Goal: Task Accomplishment & Management: Manage account settings

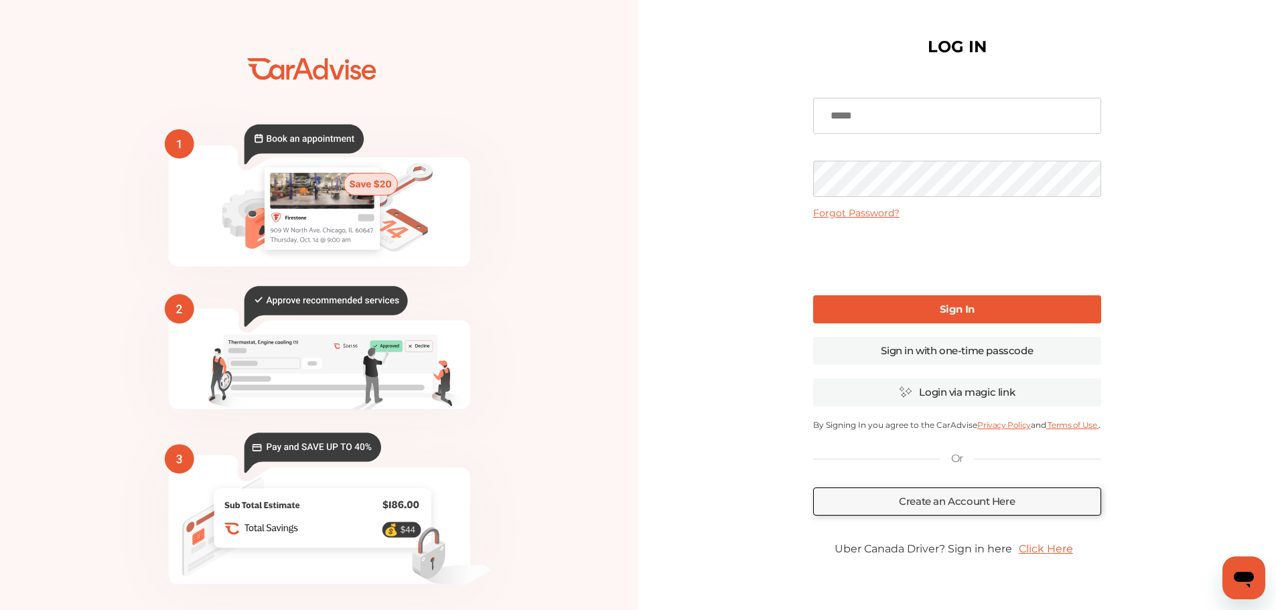
click at [895, 115] on input at bounding box center [957, 116] width 288 height 36
type input "**********"
click at [950, 306] on b "Sign In" at bounding box center [957, 309] width 35 height 13
click at [954, 309] on b "Sign In" at bounding box center [957, 309] width 35 height 13
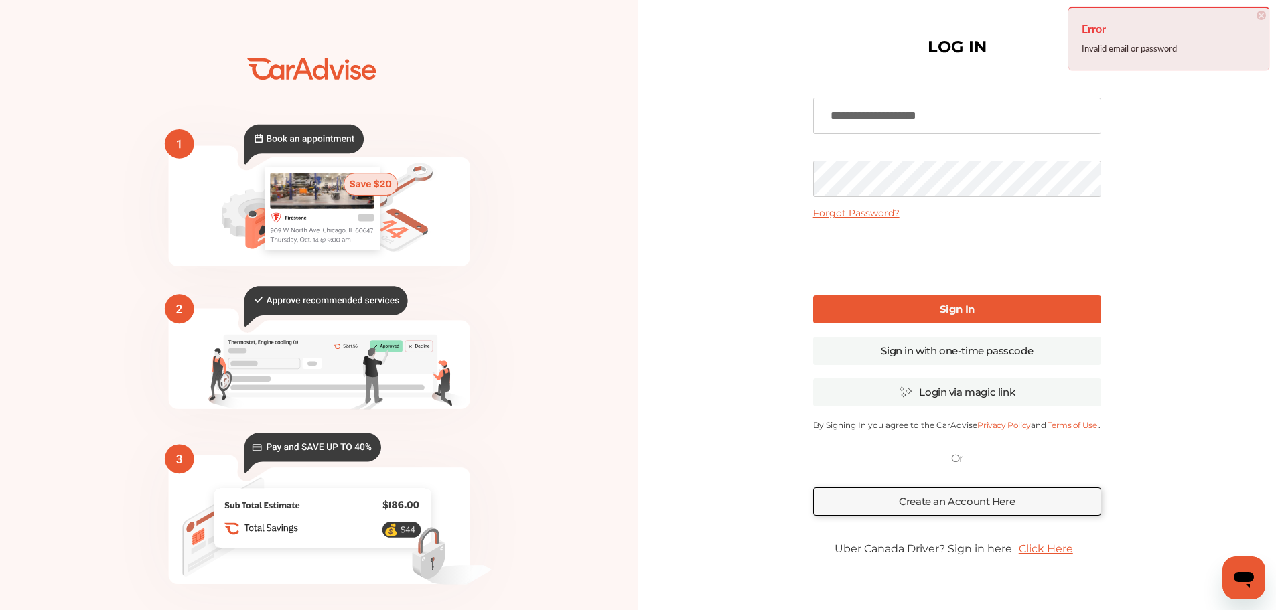
click at [807, 165] on div "**********" at bounding box center [957, 325] width 307 height 625
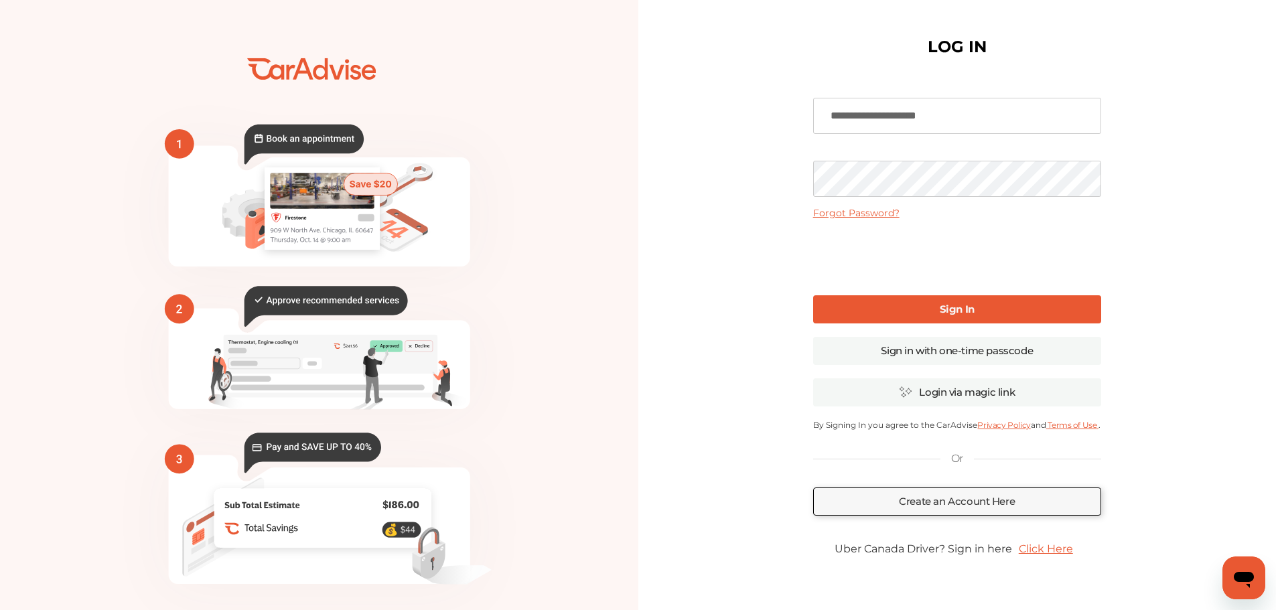
click at [939, 300] on link "Sign In" at bounding box center [957, 309] width 288 height 28
click at [941, 348] on link "Sign in with one-time passcode" at bounding box center [957, 351] width 288 height 28
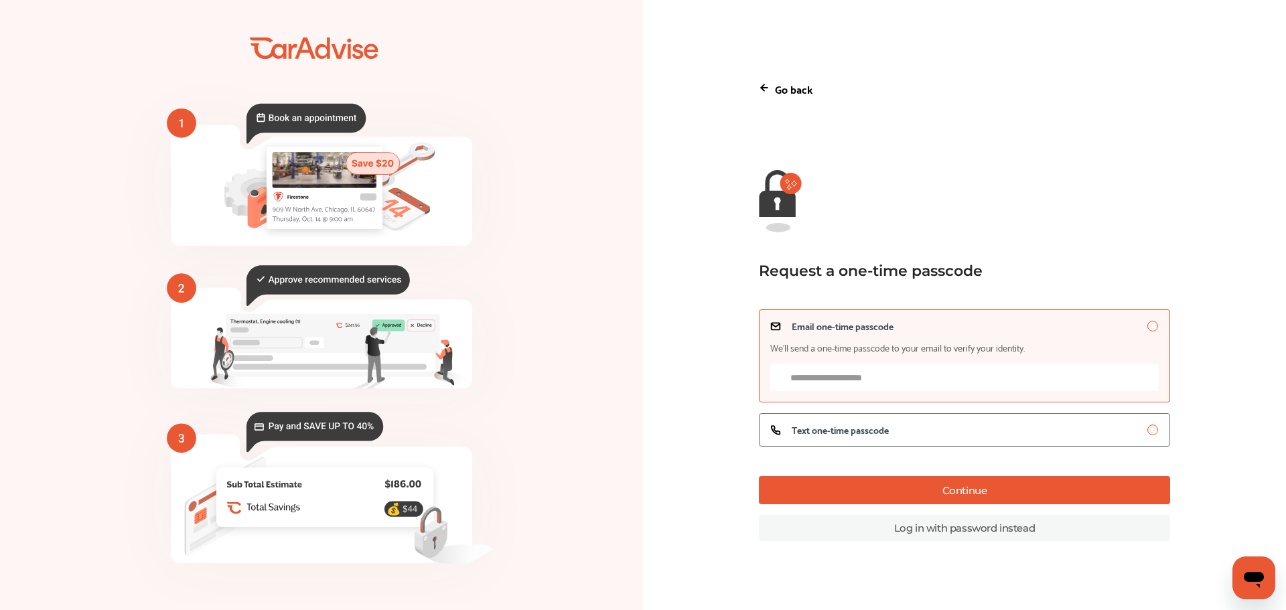
click at [915, 376] on input "Email one-time passcode We’ll send a one-time passcode to your email to verify …" at bounding box center [964, 377] width 388 height 27
type input "**********"
click at [976, 490] on button "Continue" at bounding box center [964, 490] width 411 height 28
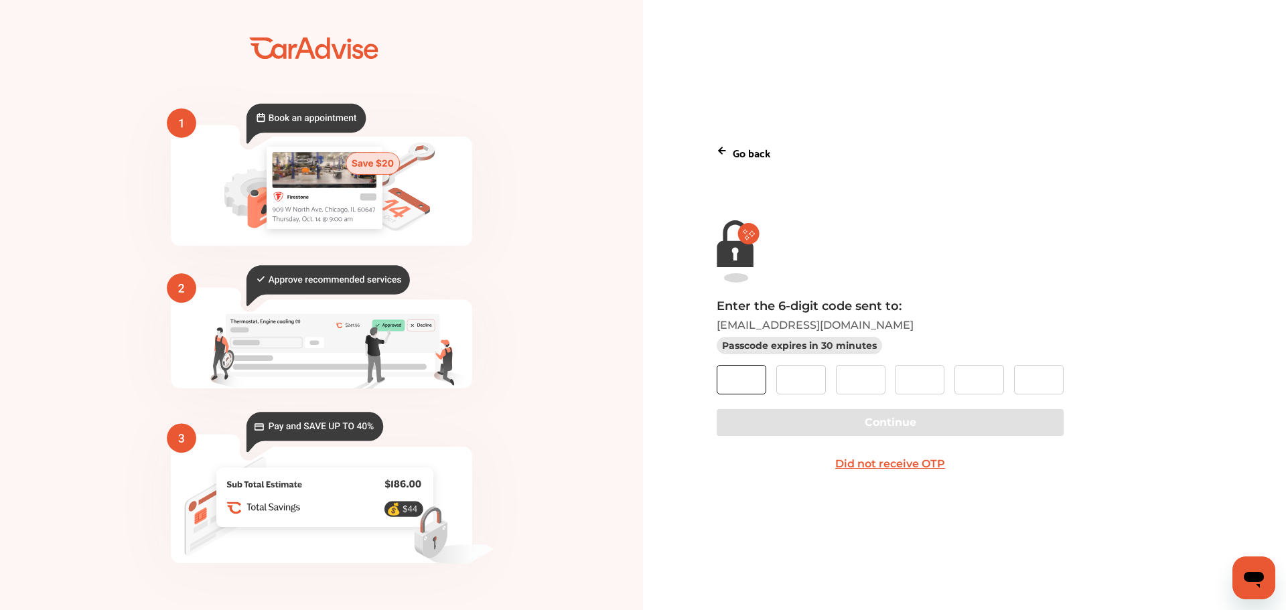
click at [743, 376] on input "text" at bounding box center [742, 379] width 50 height 29
type input "*"
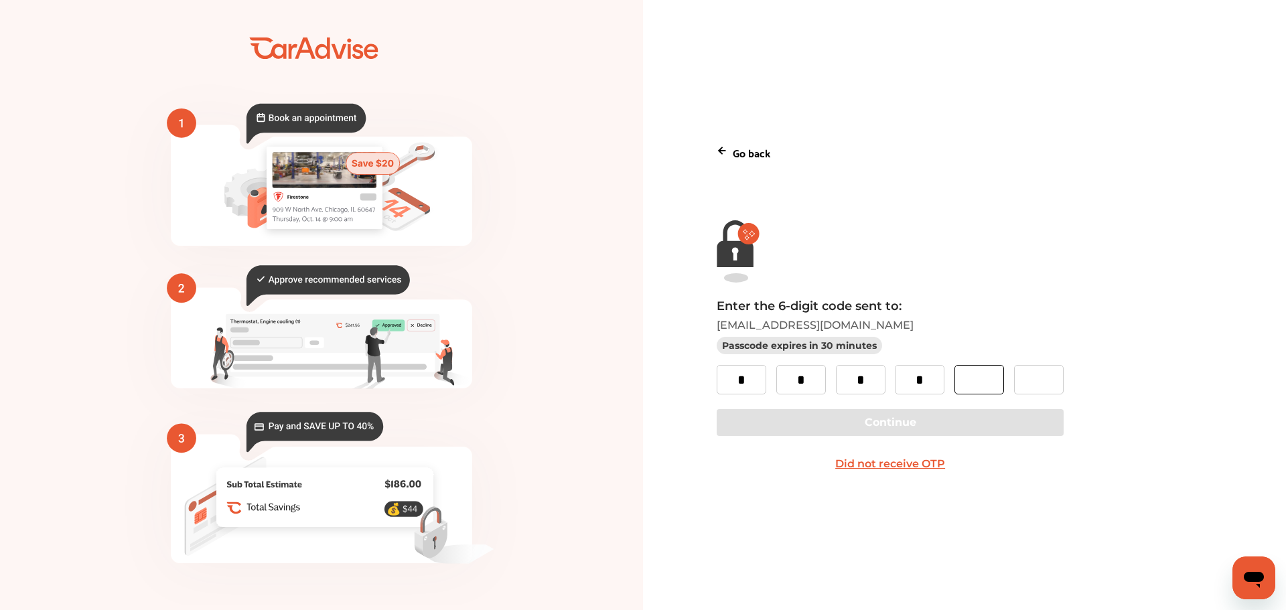
type input "*"
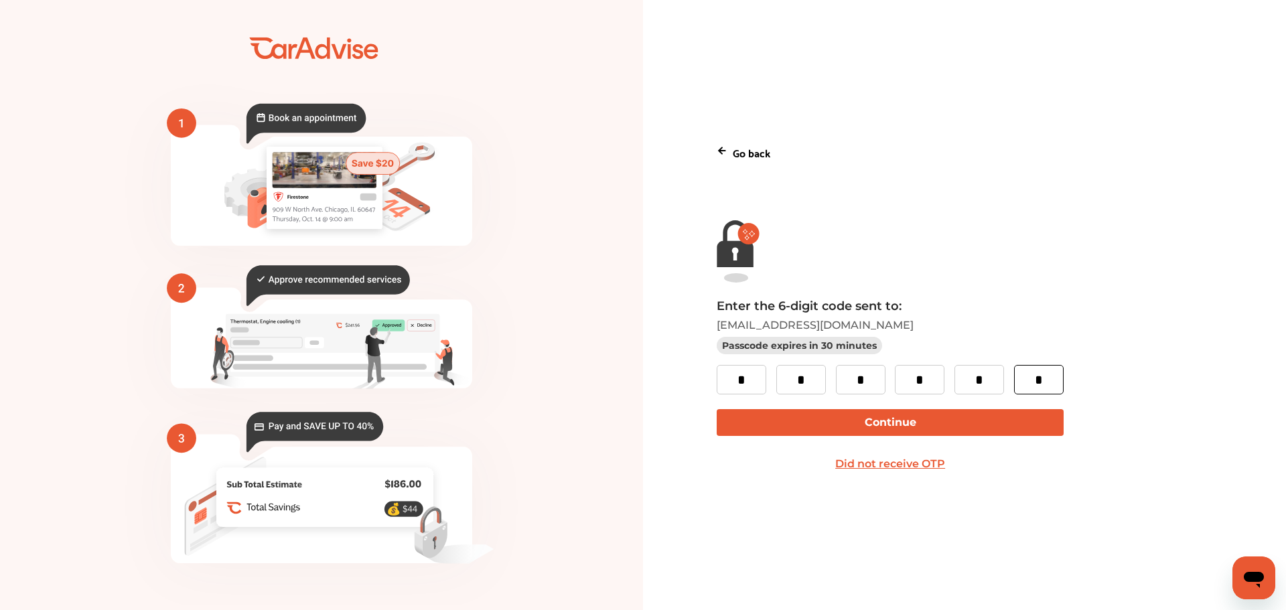
type input "*"
click at [840, 423] on button "Continue" at bounding box center [890, 422] width 346 height 27
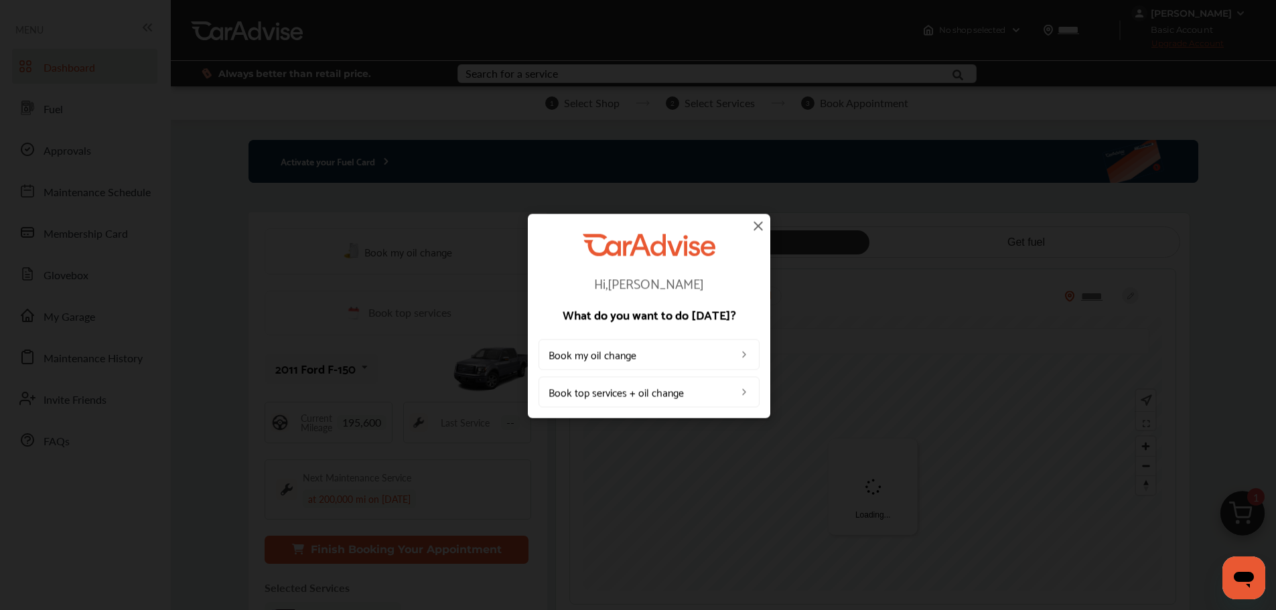
click at [755, 224] on img at bounding box center [758, 226] width 16 height 16
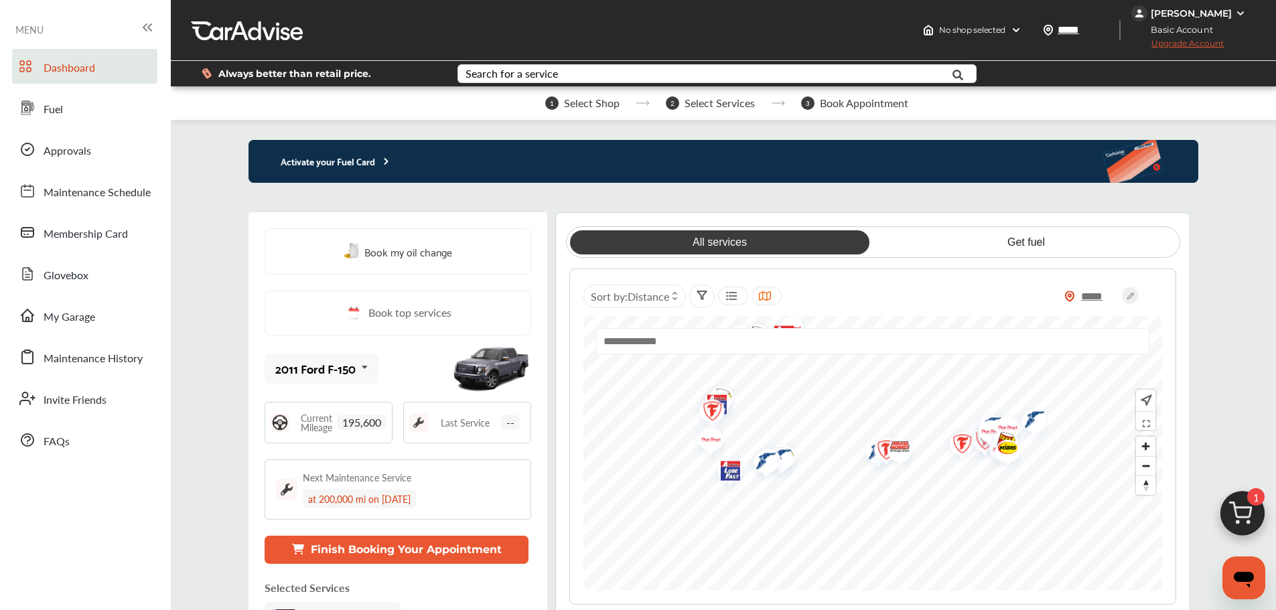
click at [1240, 13] on img at bounding box center [1240, 13] width 11 height 11
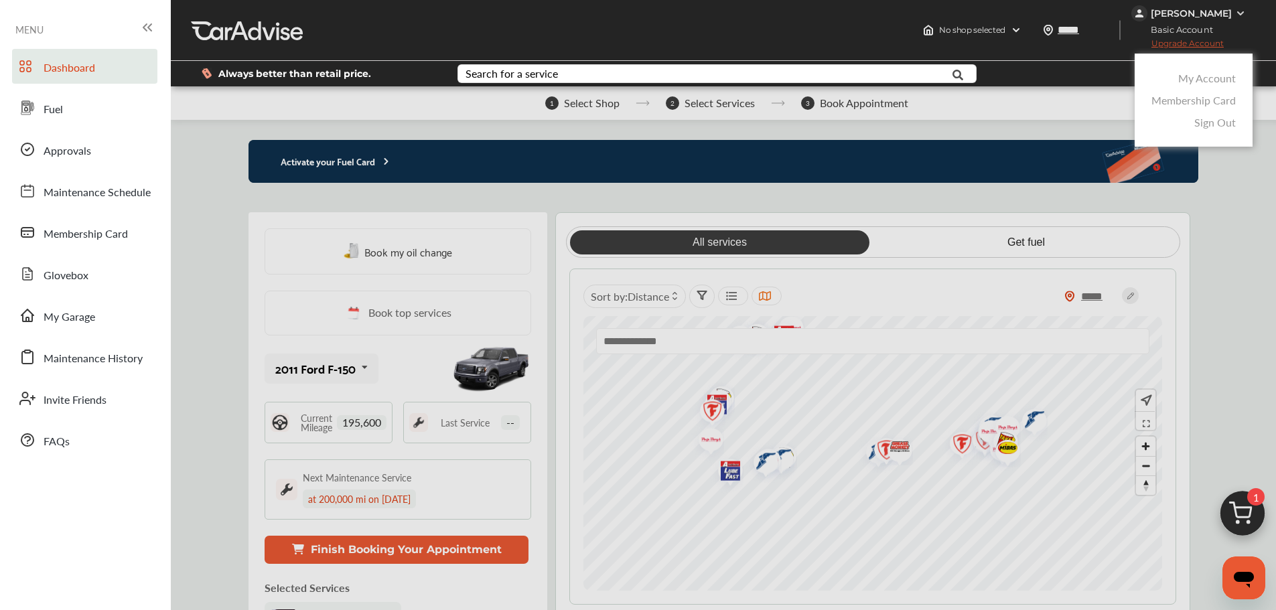
click at [1213, 78] on link "My Account" at bounding box center [1207, 77] width 58 height 15
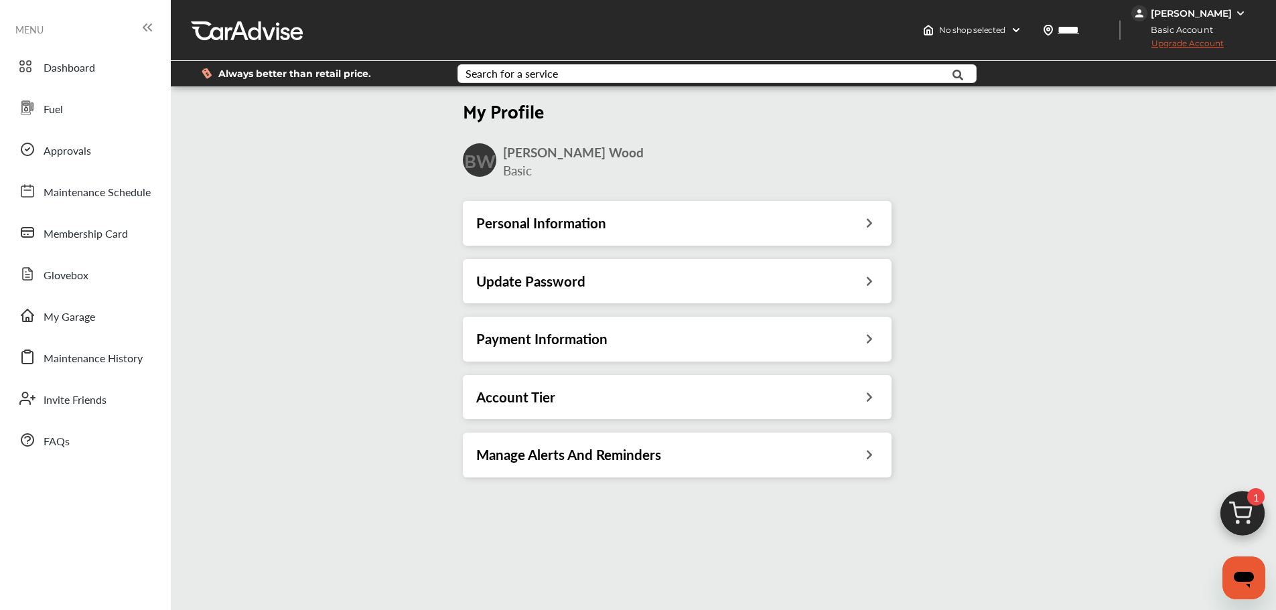
click at [865, 277] on div "Update Password" at bounding box center [677, 281] width 402 height 17
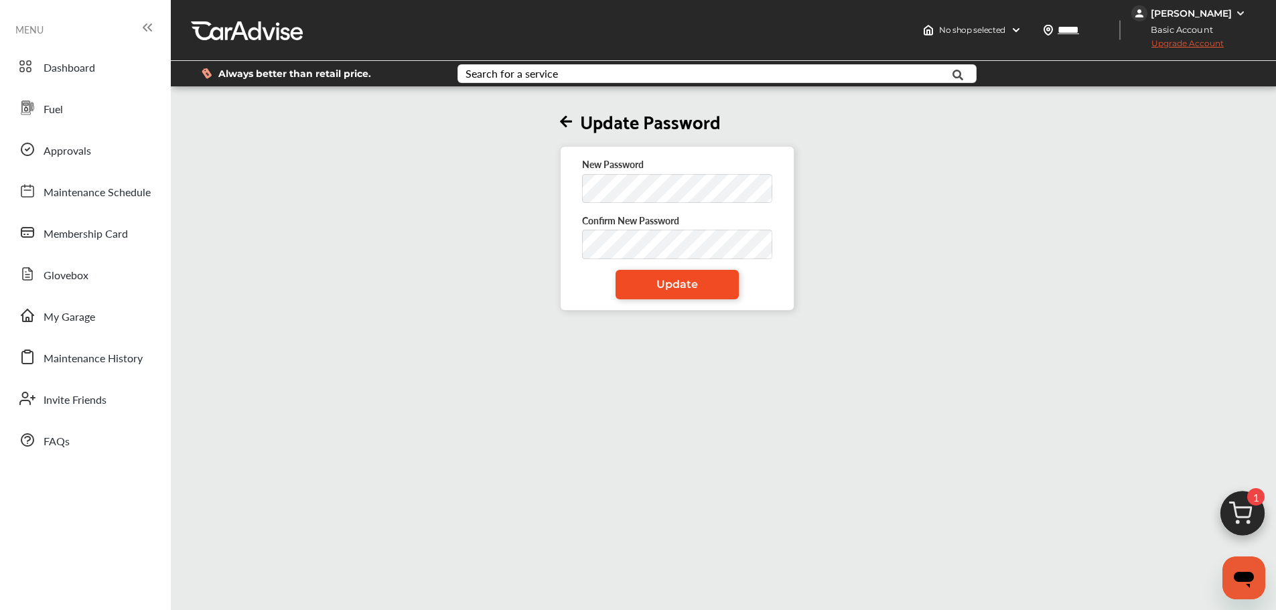
click at [694, 287] on span "Update" at bounding box center [677, 284] width 42 height 13
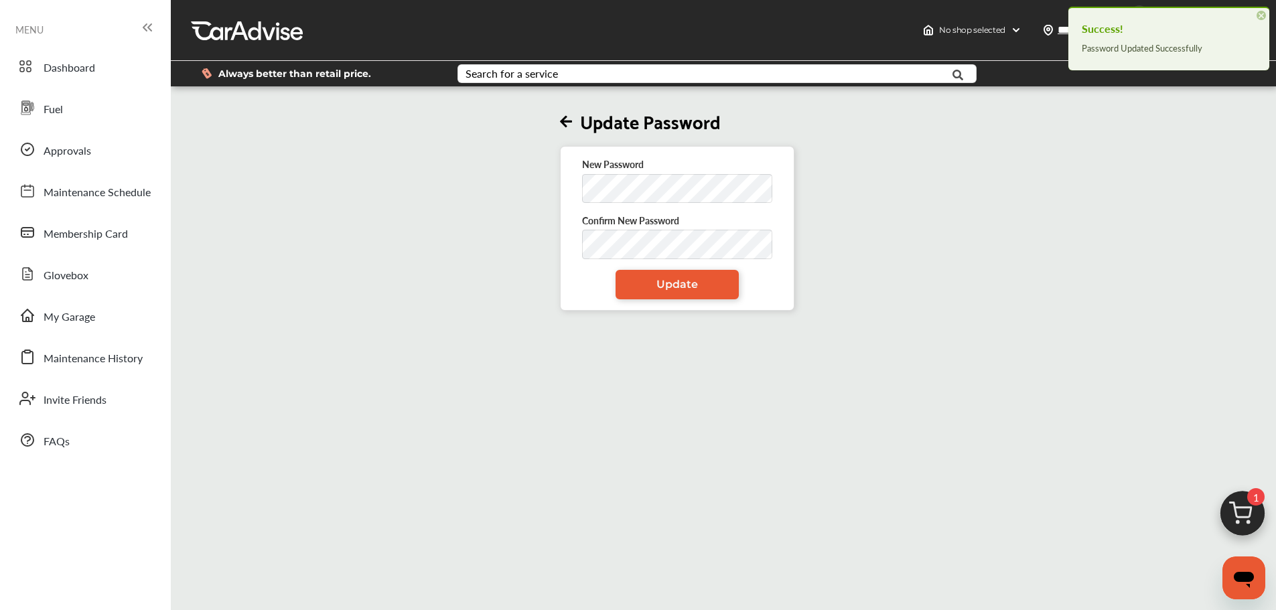
click at [993, 215] on div "Update Password New Password Confirm New Password Update" at bounding box center [677, 200] width 1021 height 222
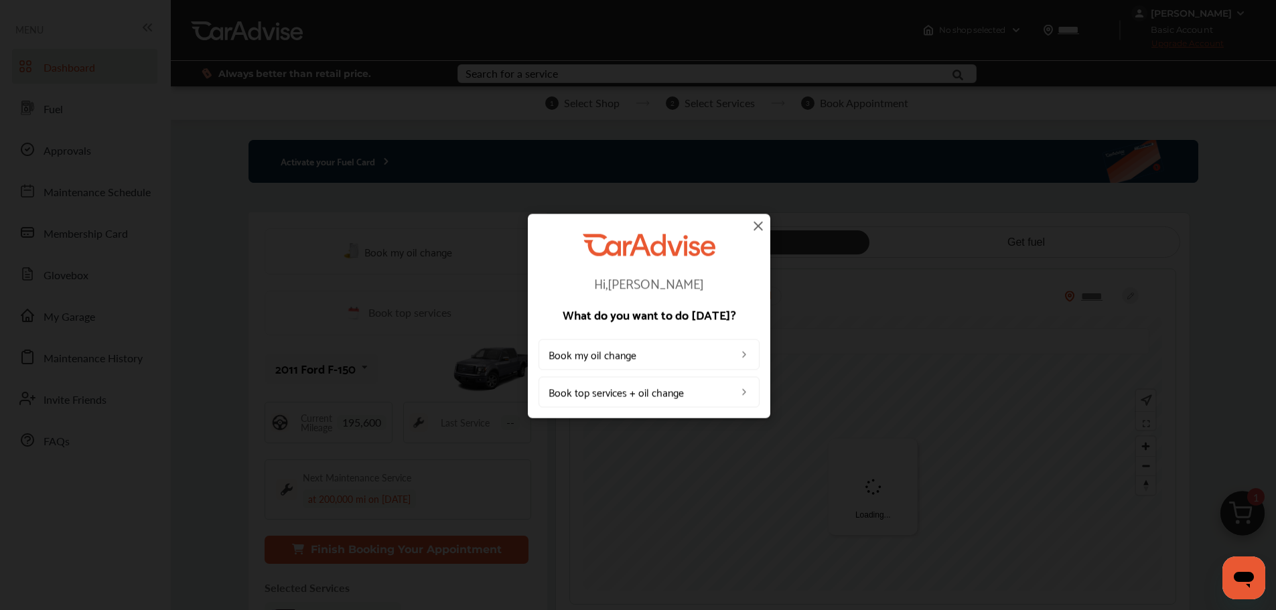
click at [759, 222] on img at bounding box center [758, 226] width 16 height 16
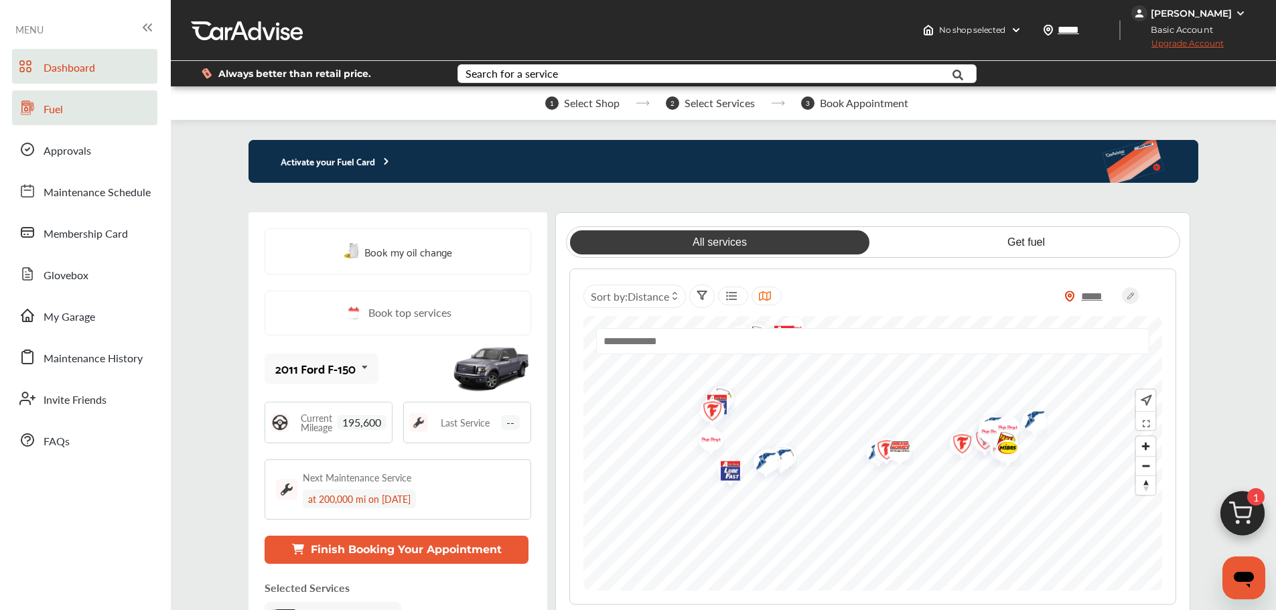
click at [41, 106] on link "Fuel" at bounding box center [84, 107] width 145 height 35
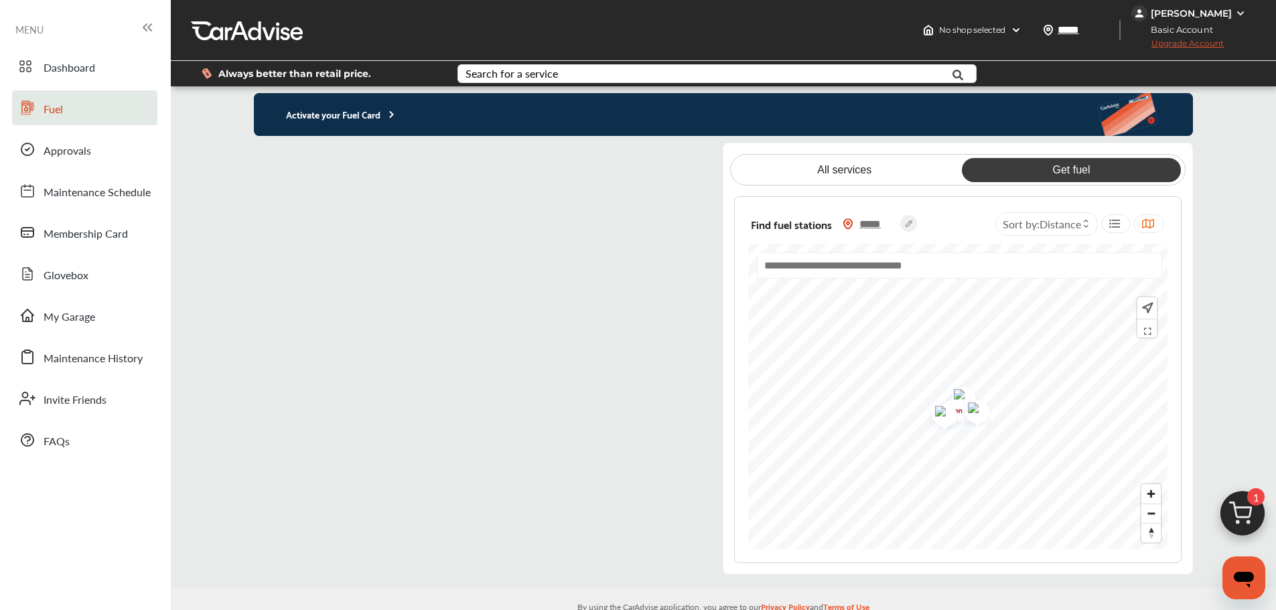
click at [344, 115] on p "Activate your Fuel Card" at bounding box center [325, 113] width 143 height 15
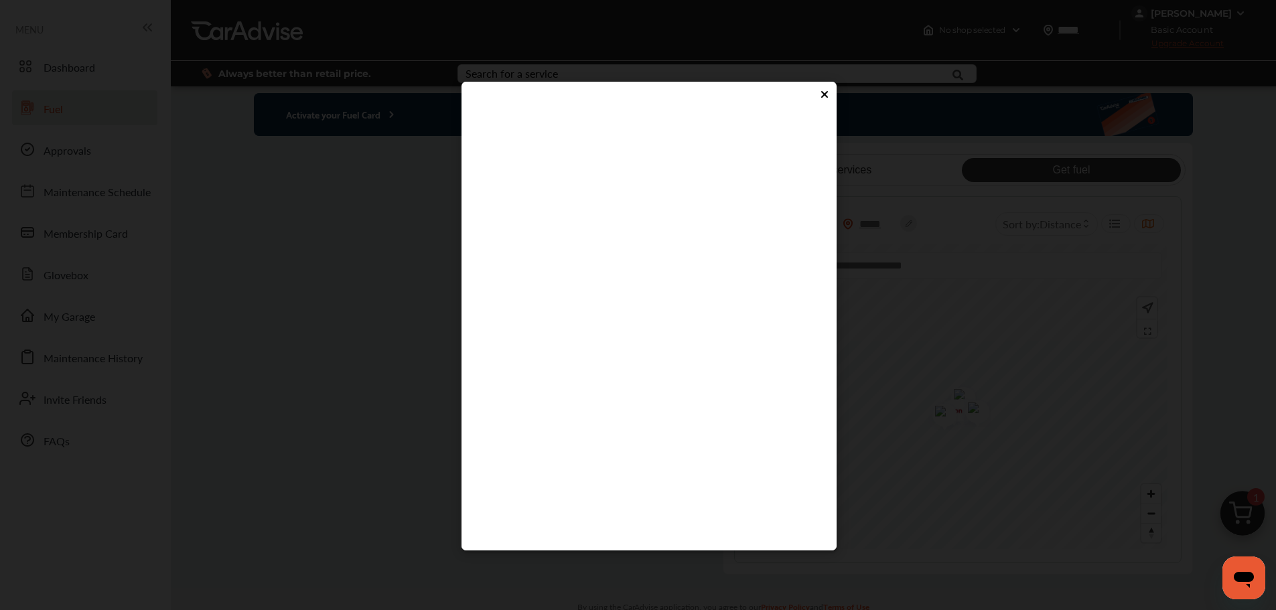
click at [651, 360] on flutter-view at bounding box center [649, 318] width 348 height 402
type input "*"
type input "****"
click at [638, 396] on flutter-view "****" at bounding box center [649, 318] width 348 height 402
click at [638, 396] on flutter-view at bounding box center [649, 318] width 348 height 402
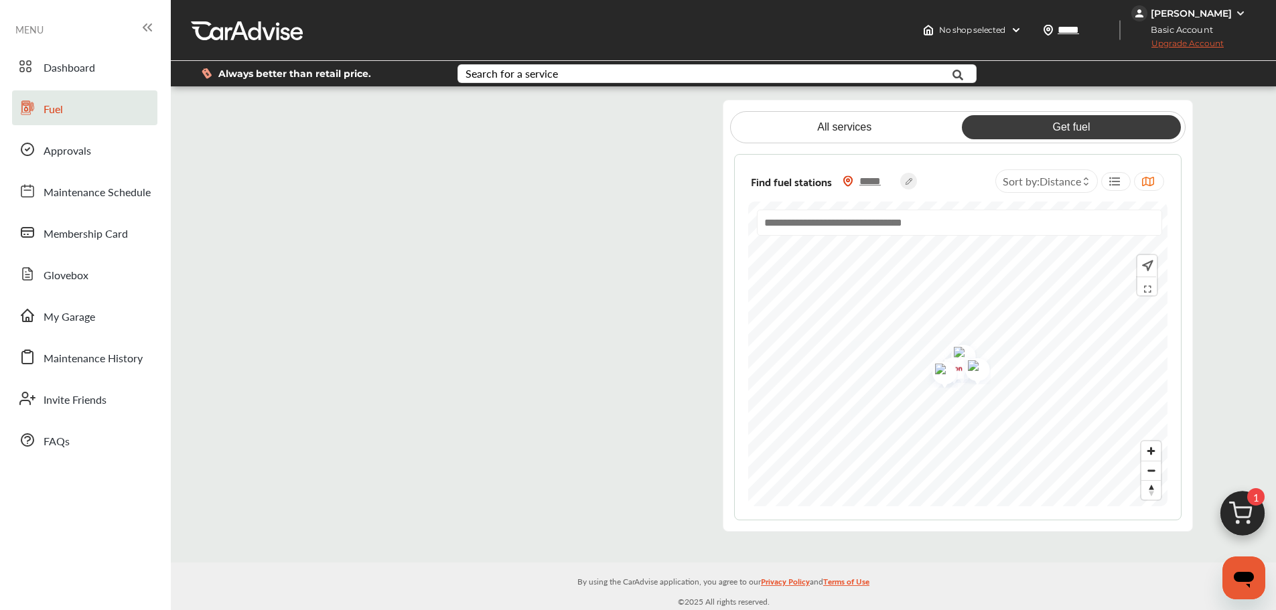
click at [642, 114] on flutter-view at bounding box center [478, 316] width 448 height 432
click at [350, 248] on flutter-view at bounding box center [478, 316] width 448 height 432
click at [1087, 183] on icon at bounding box center [1086, 183] width 6 height 5
click at [1040, 210] on label at bounding box center [1041, 210] width 20 height 0
click at [981, 342] on img "Map marker" at bounding box center [981, 340] width 35 height 33
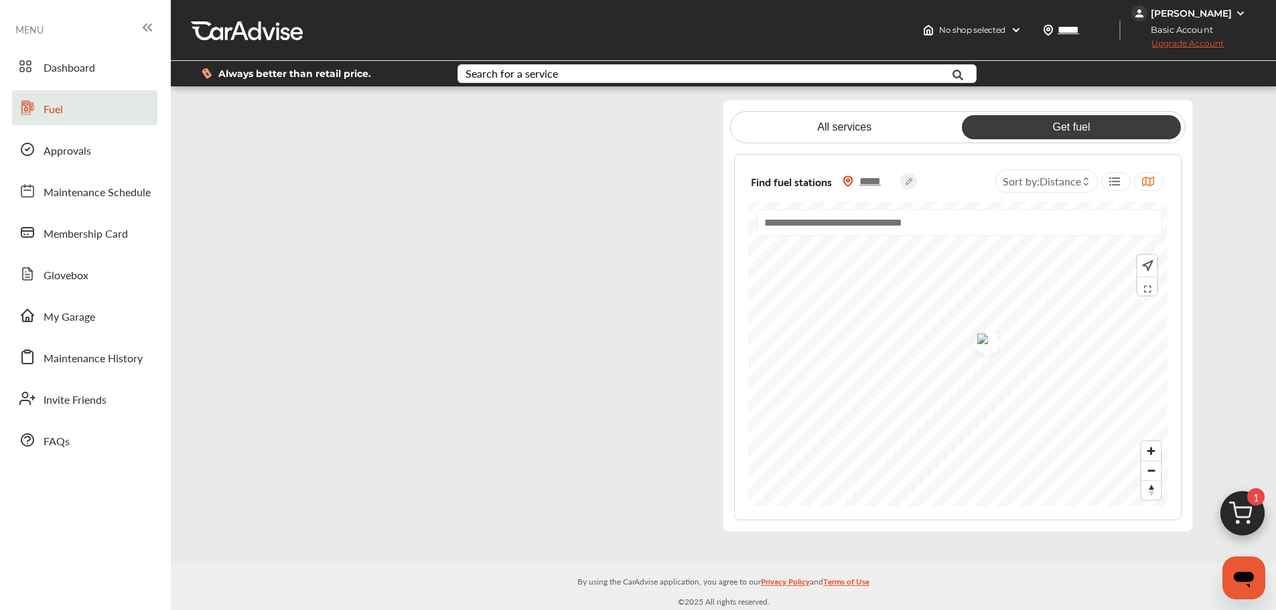
click at [1067, 125] on link "Get fuel" at bounding box center [1071, 127] width 219 height 24
click at [883, 221] on input "text" at bounding box center [959, 223] width 405 height 26
type input "*****"
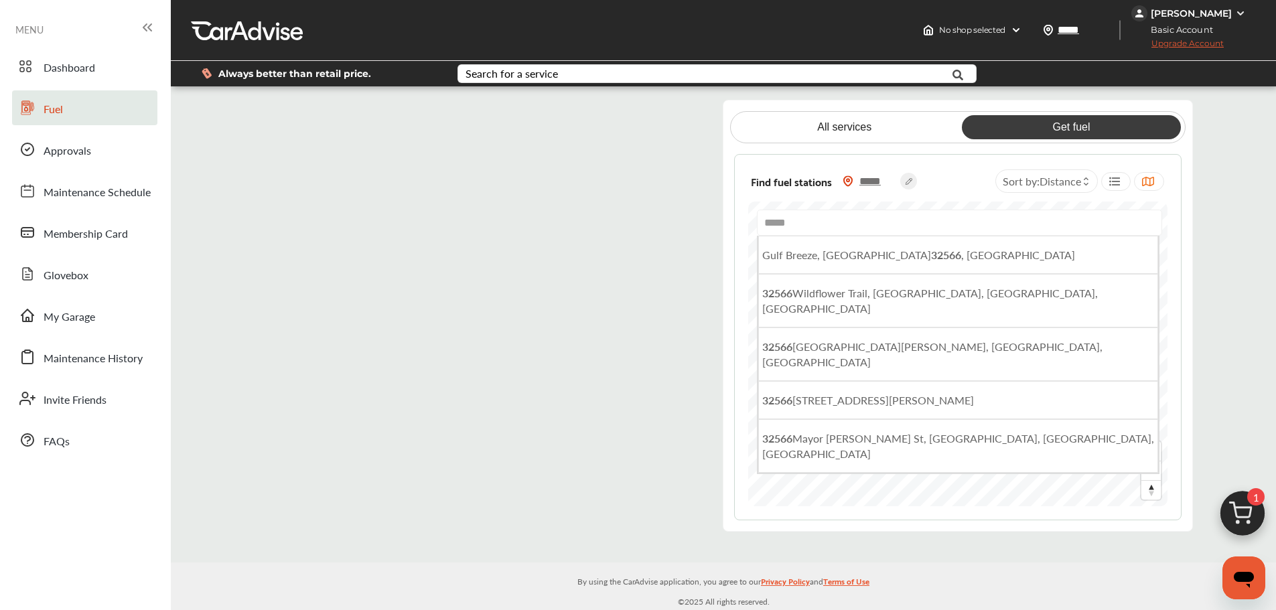
click at [946, 173] on div "Find fuel stations ***** Sort by : Distance" at bounding box center [957, 181] width 419 height 27
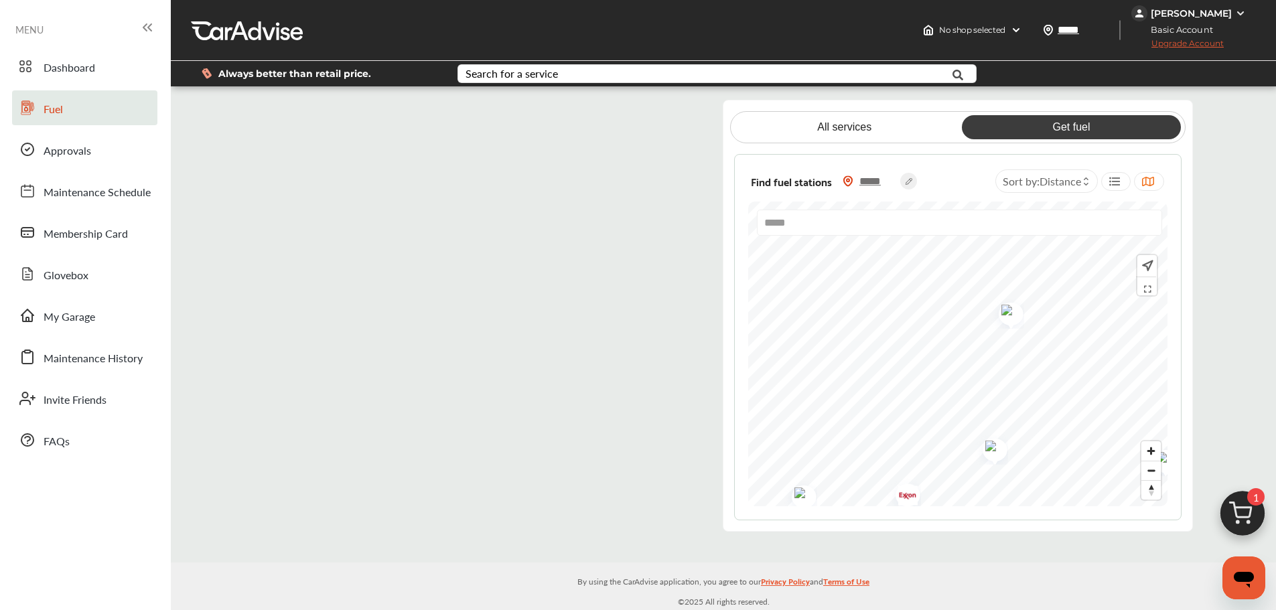
click at [1003, 309] on img "Map marker" at bounding box center [1005, 311] width 35 height 33
click at [915, 402] on img "Map marker" at bounding box center [914, 402] width 35 height 33
click at [1174, 445] on div "Find fuel stations ***** Sort by : Distance ***** [GEOGRAPHIC_DATA][STREET_ADDR…" at bounding box center [957, 337] width 447 height 367
click at [41, 66] on link "Dashboard" at bounding box center [84, 66] width 145 height 35
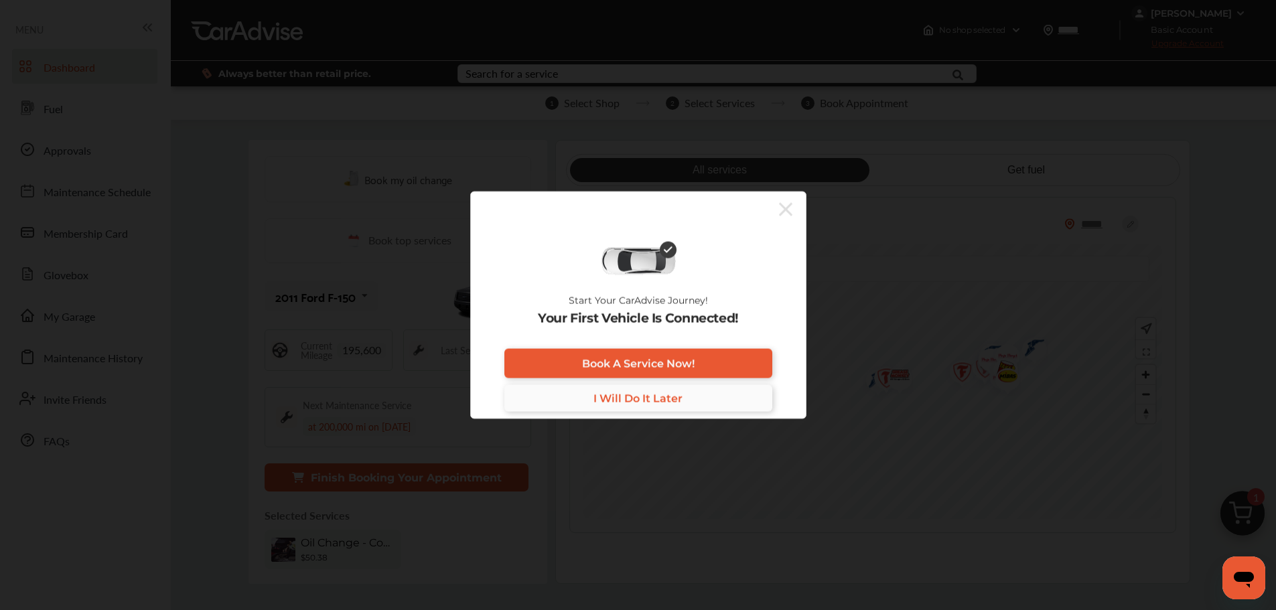
click at [666, 398] on span "I Will Do It Later" at bounding box center [637, 398] width 89 height 13
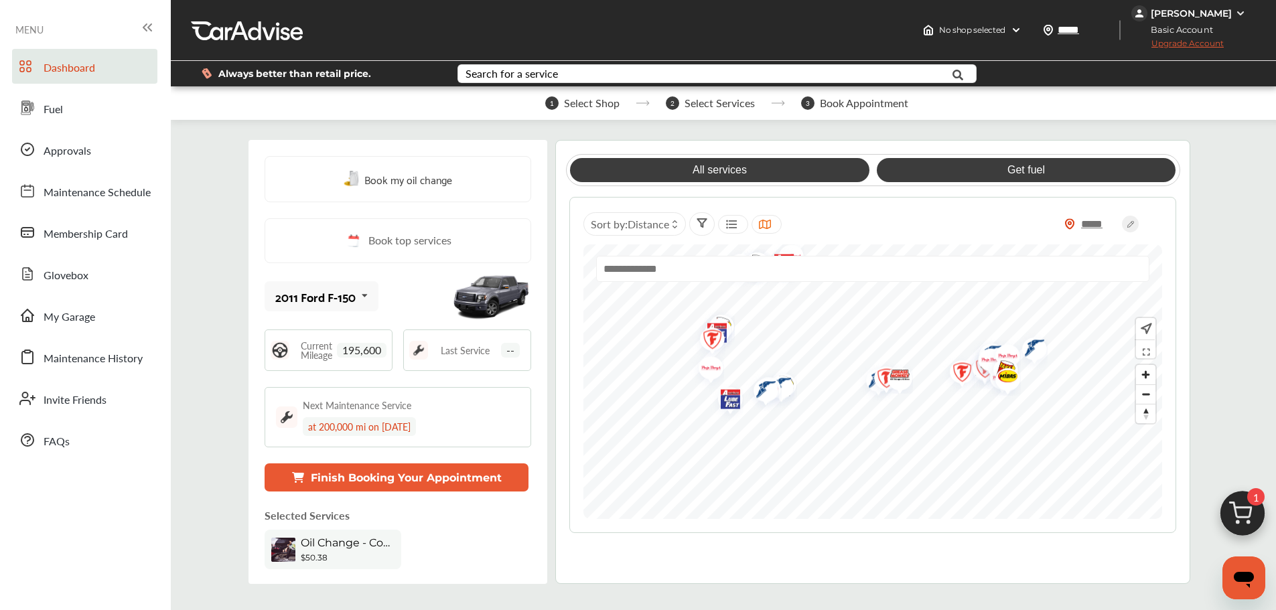
click at [1018, 169] on link "Get fuel" at bounding box center [1026, 170] width 299 height 24
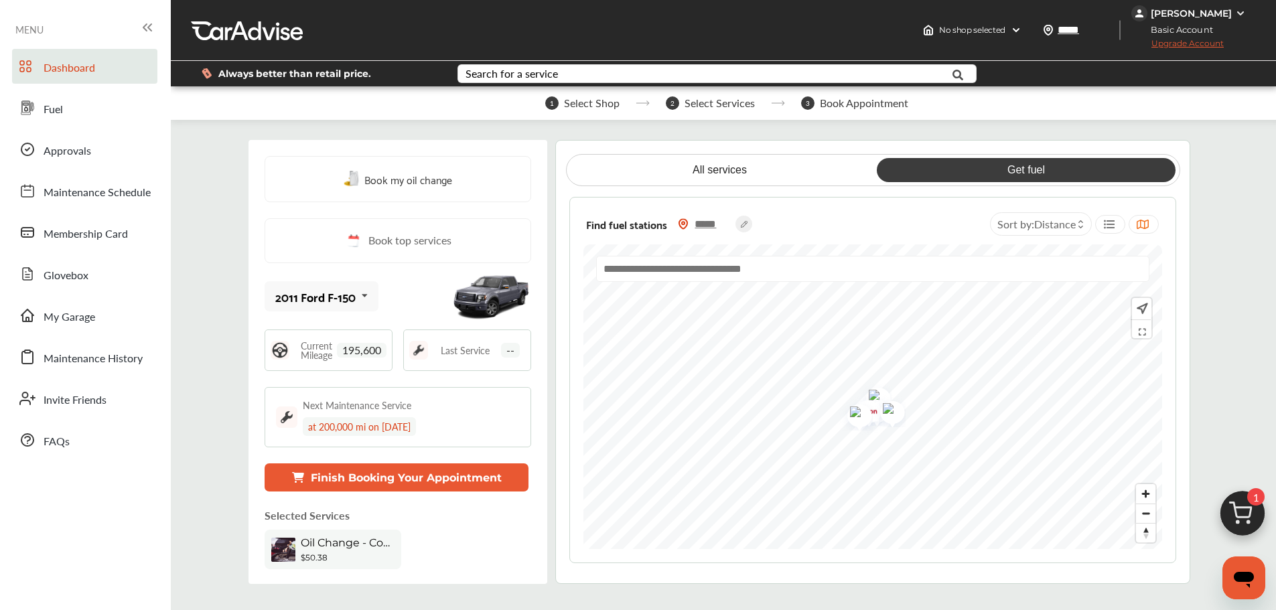
click at [1241, 13] on img at bounding box center [1240, 13] width 11 height 11
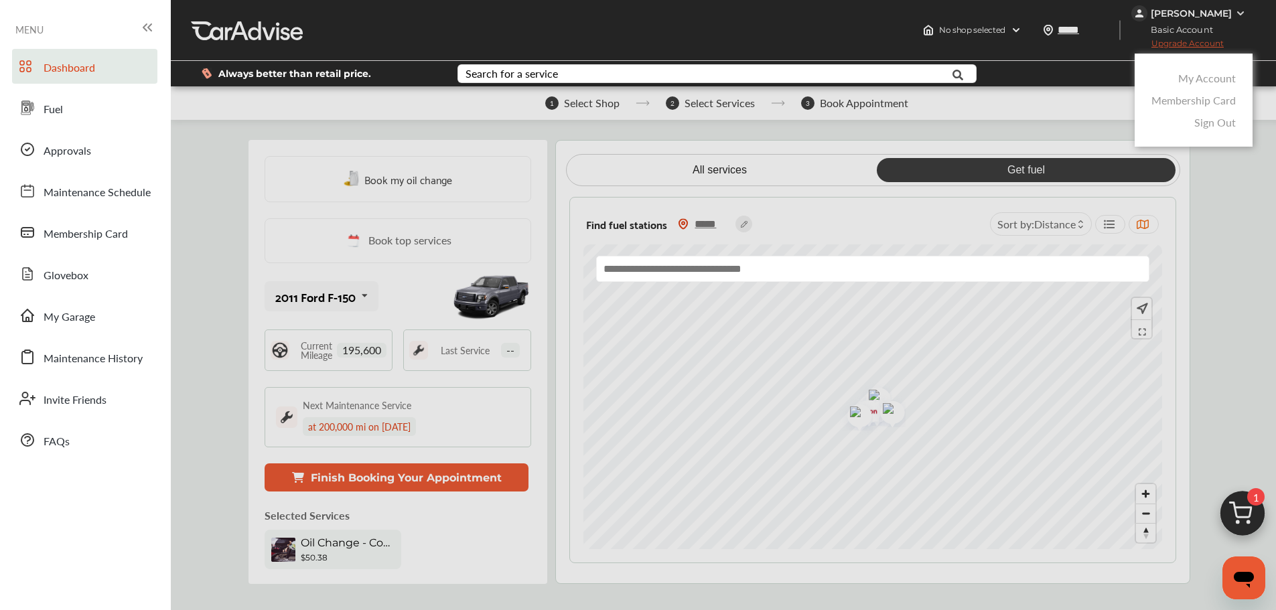
click at [1213, 122] on link "Sign Out" at bounding box center [1215, 122] width 42 height 15
